Goal: Navigation & Orientation: Find specific page/section

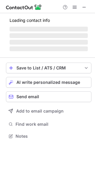
scroll to position [132, 95]
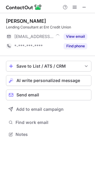
scroll to position [130, 95]
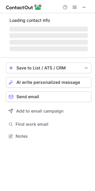
scroll to position [132, 95]
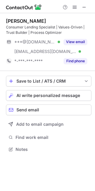
scroll to position [145, 95]
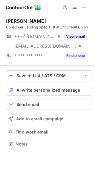
scroll to position [140, 95]
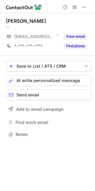
scroll to position [130, 95]
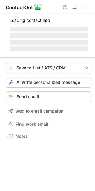
scroll to position [130, 95]
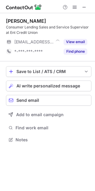
scroll to position [136, 95]
